Goal: Transaction & Acquisition: Download file/media

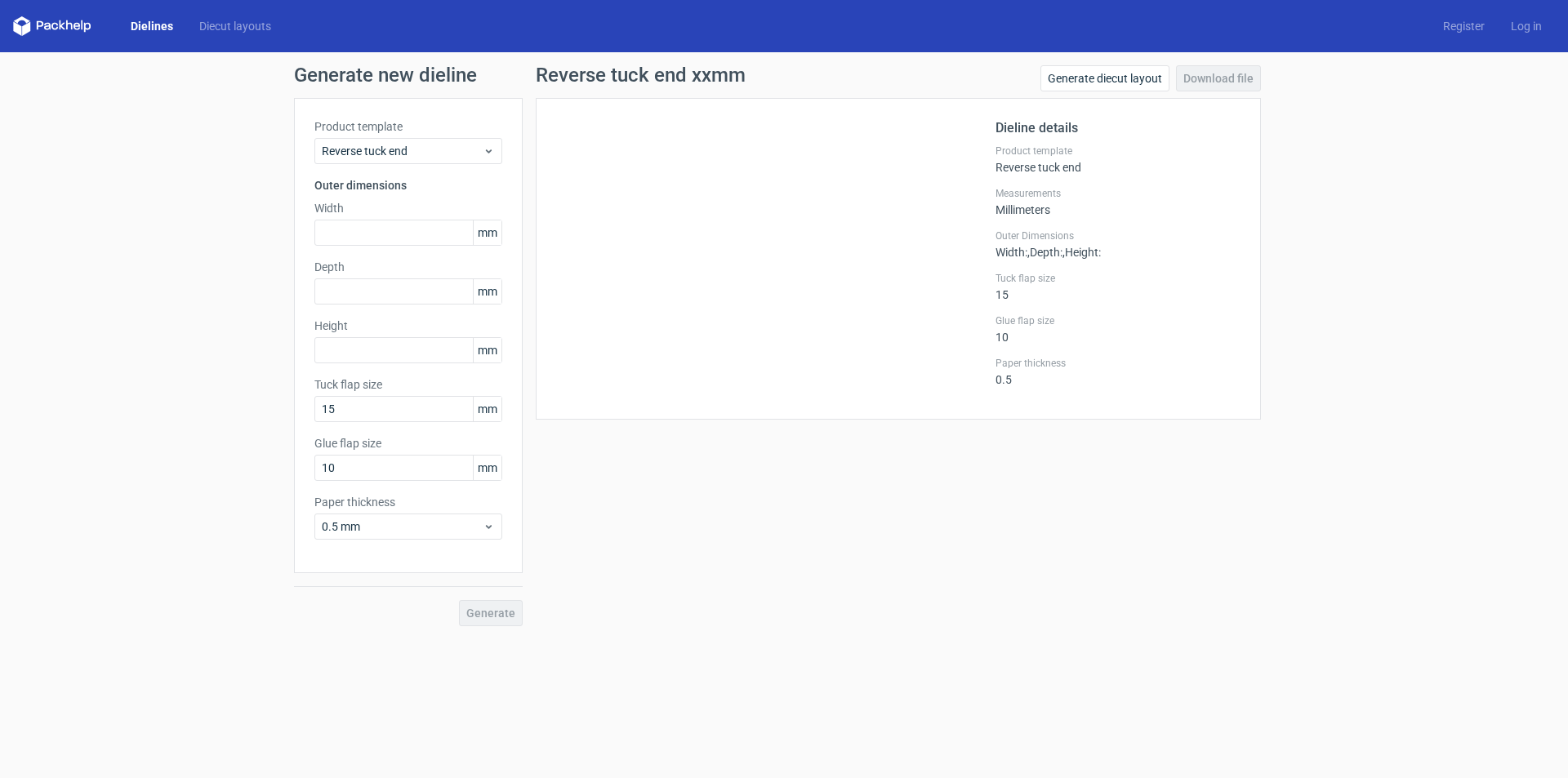
drag, startPoint x: 388, startPoint y: 194, endPoint x: 388, endPoint y: 214, distance: 20.0
click at [388, 199] on div "Product template Reverse tuck end Outer dimensions Width mm Depth mm Height [PE…" at bounding box center [408, 336] width 229 height 476
click at [390, 225] on input "text" at bounding box center [408, 233] width 188 height 26
type input "150"
type input "43"
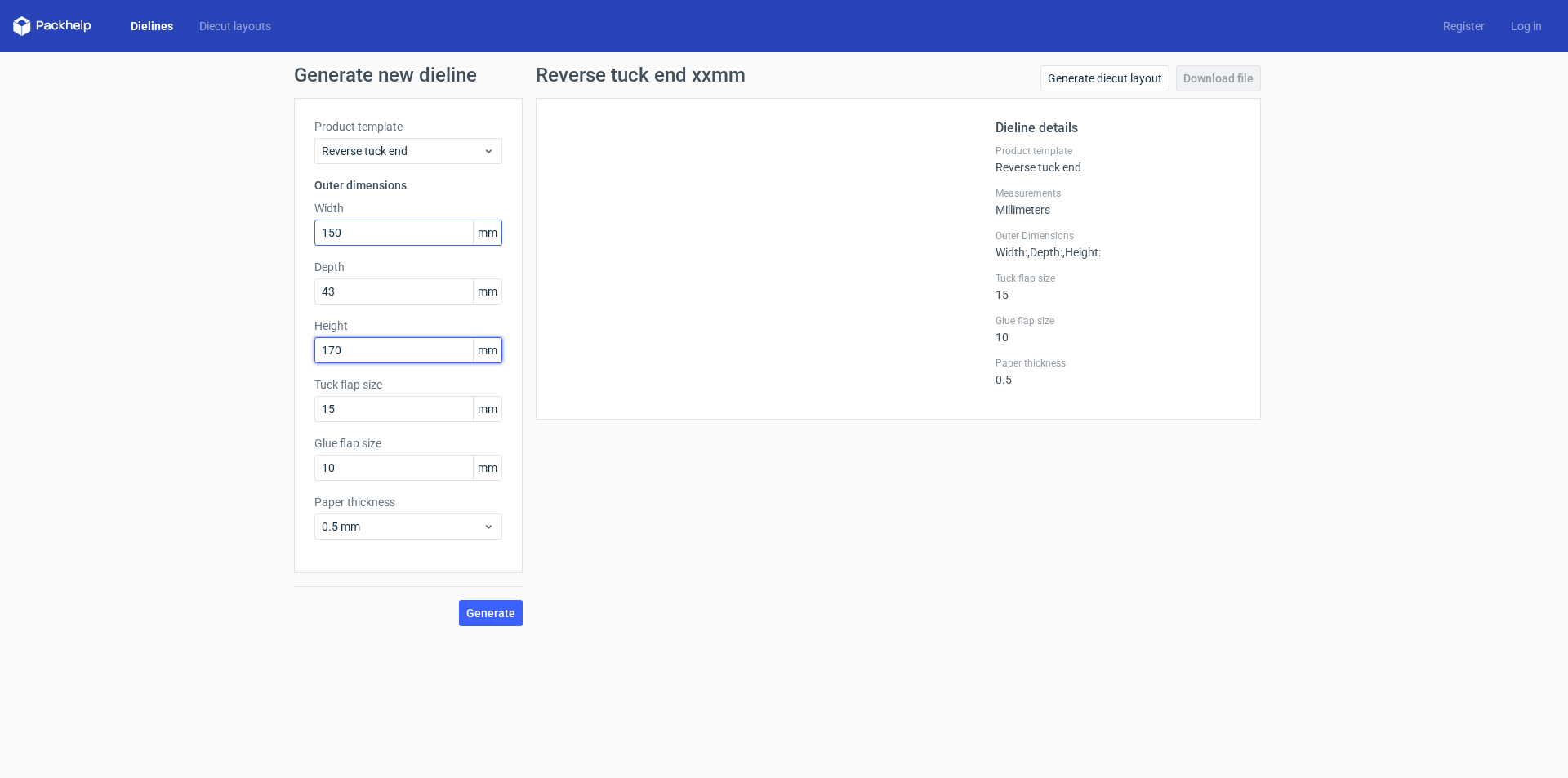
type input "170"
type input "10"
click at [459, 601] on button "Generate" at bounding box center [491, 613] width 63 height 26
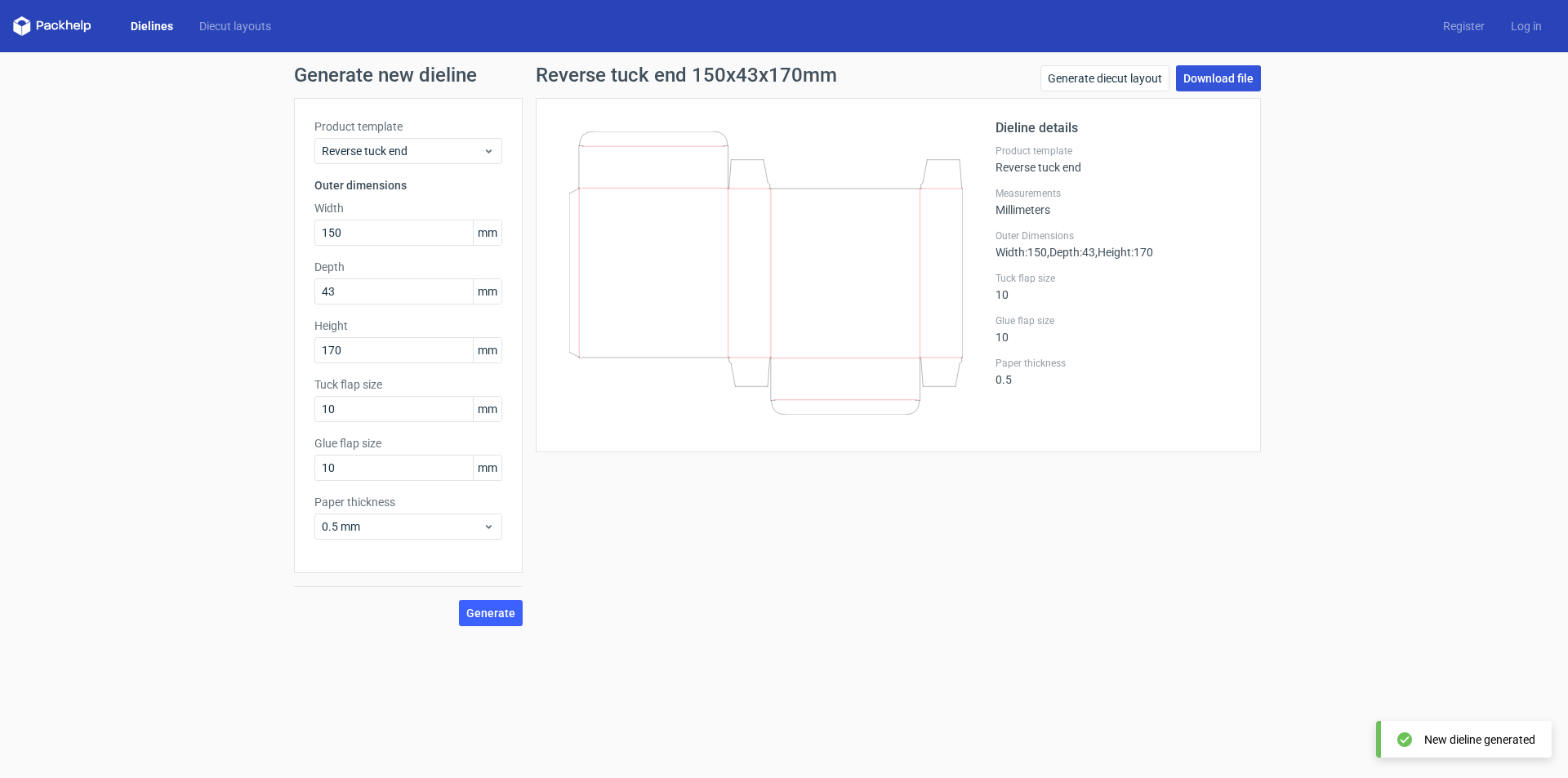
click at [1227, 69] on link "Download file" at bounding box center [1219, 78] width 85 height 26
